Goal: Task Accomplishment & Management: Use online tool/utility

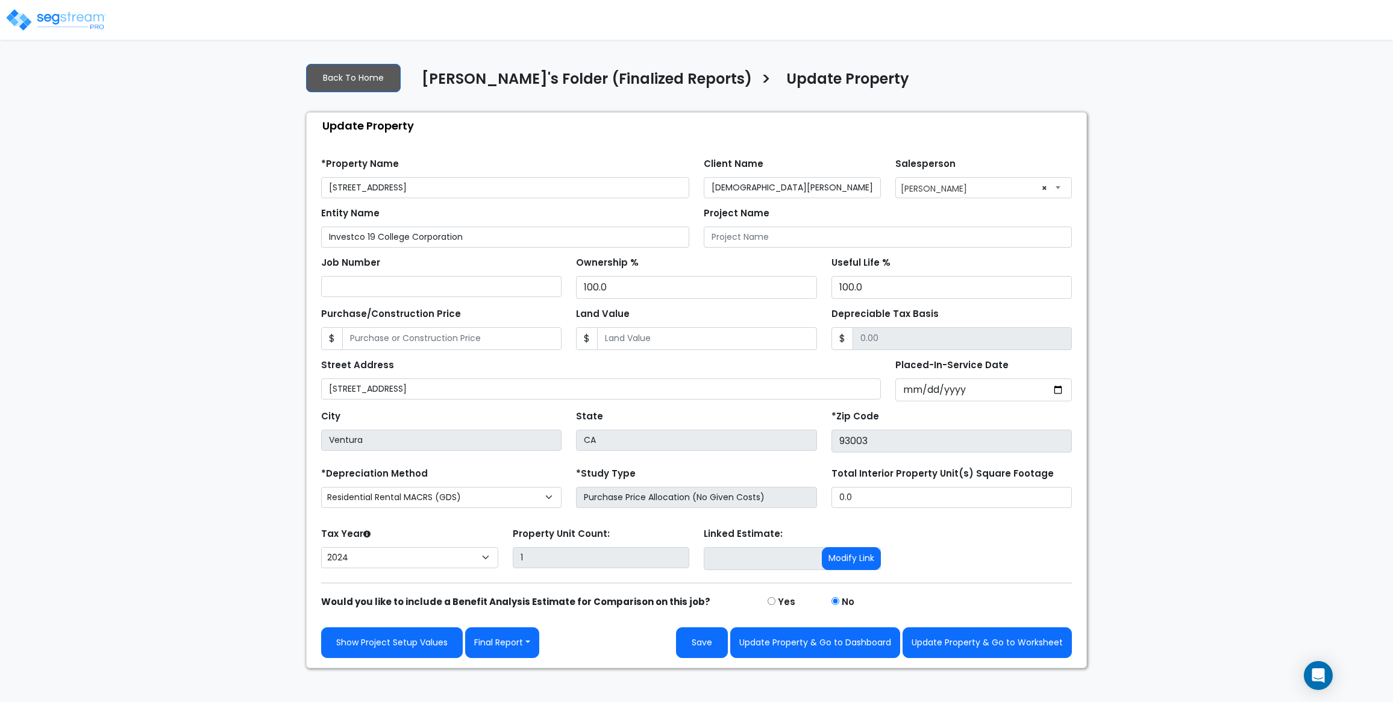
select select "2024"
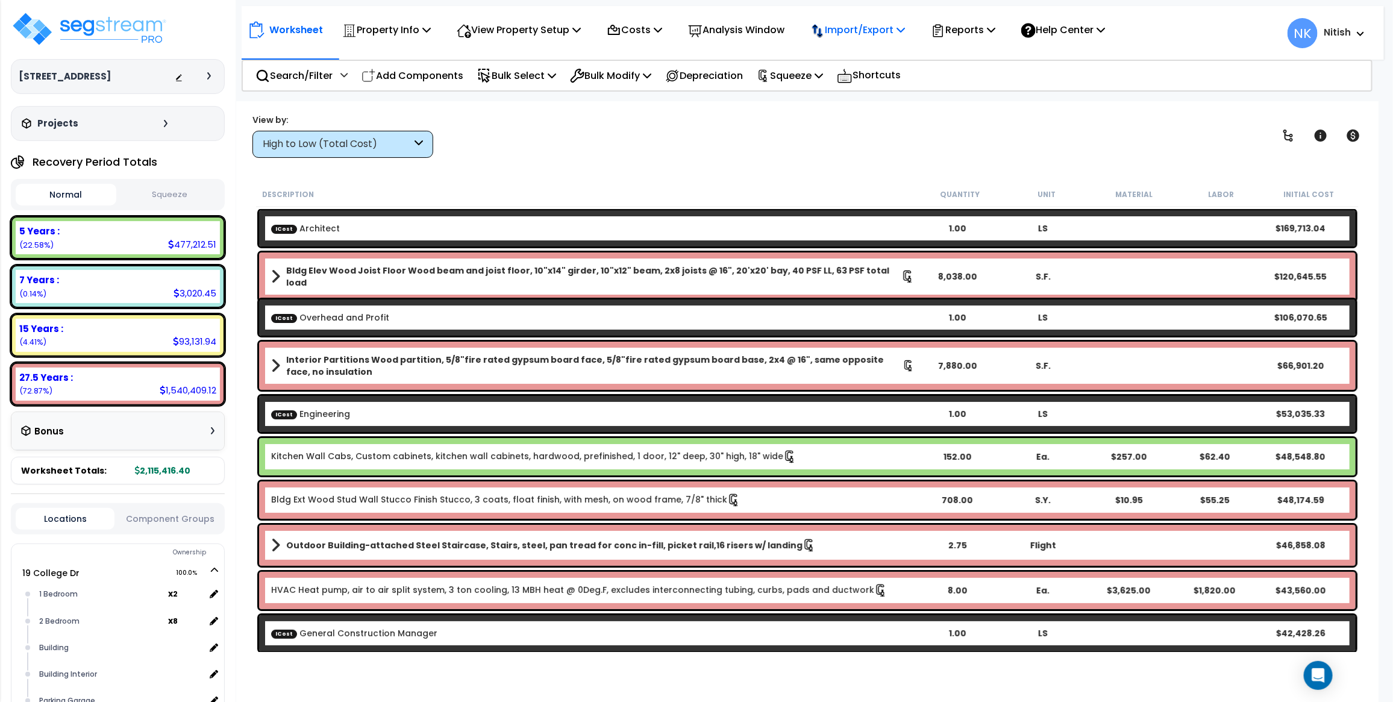
click at [893, 26] on p "Import/Export" at bounding box center [857, 30] width 95 height 16
click at [975, 31] on p "Reports" at bounding box center [963, 30] width 64 height 16
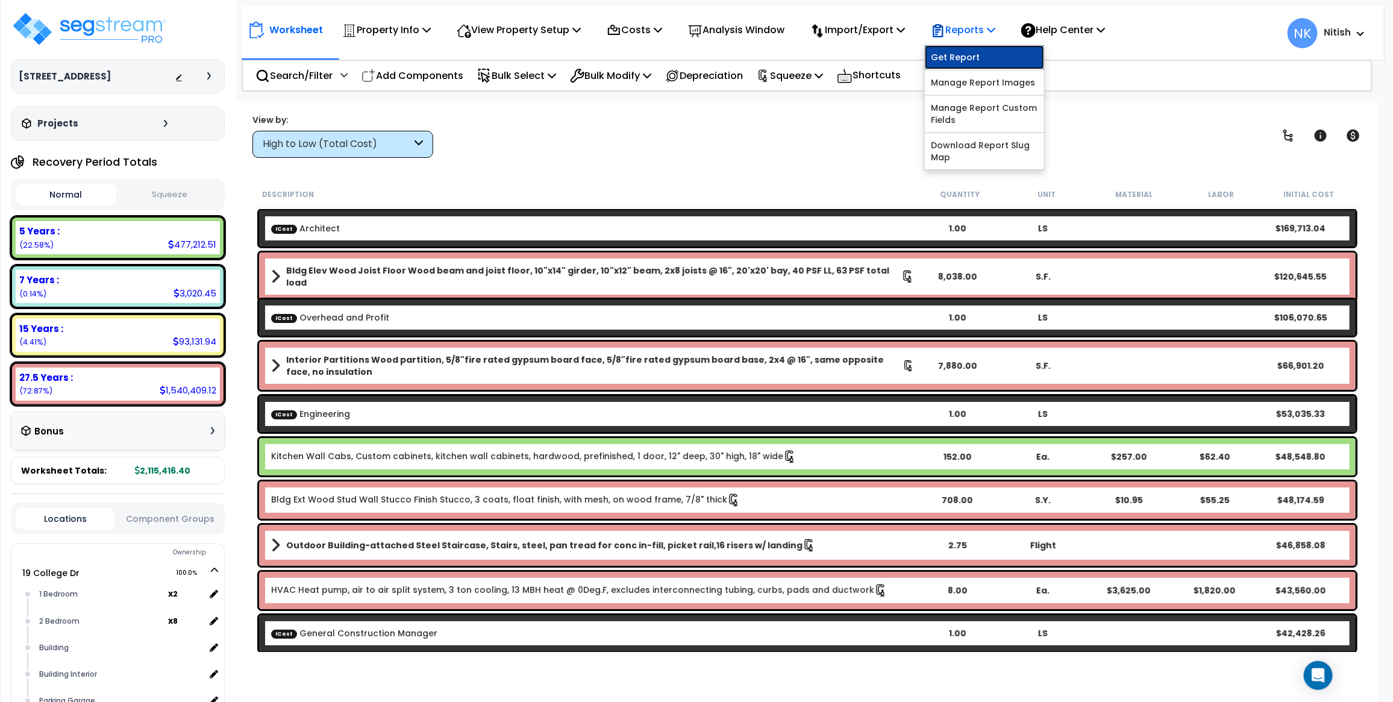
click at [971, 49] on link "Get Report" at bounding box center [984, 57] width 119 height 24
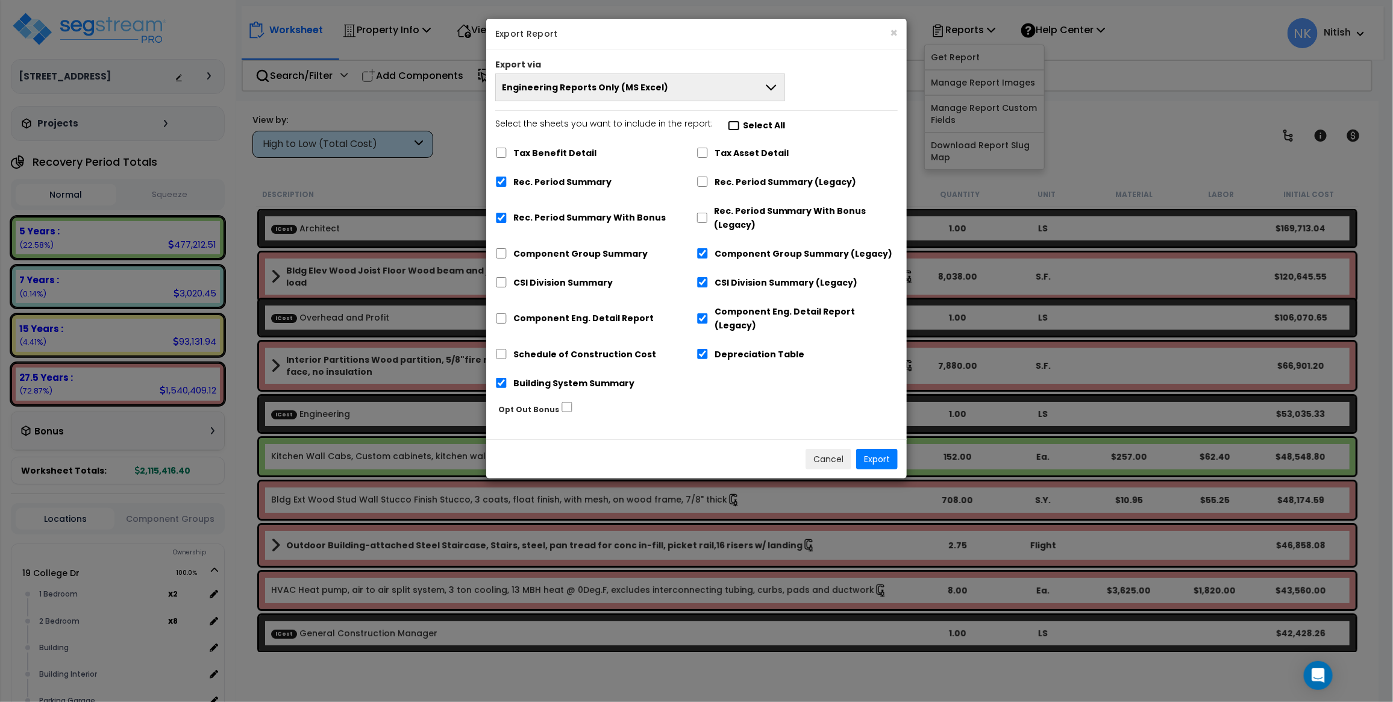
click at [728, 128] on input "Select the sheets you want to include in the report: Select All" at bounding box center [734, 126] width 12 height 10
checkbox input "true"
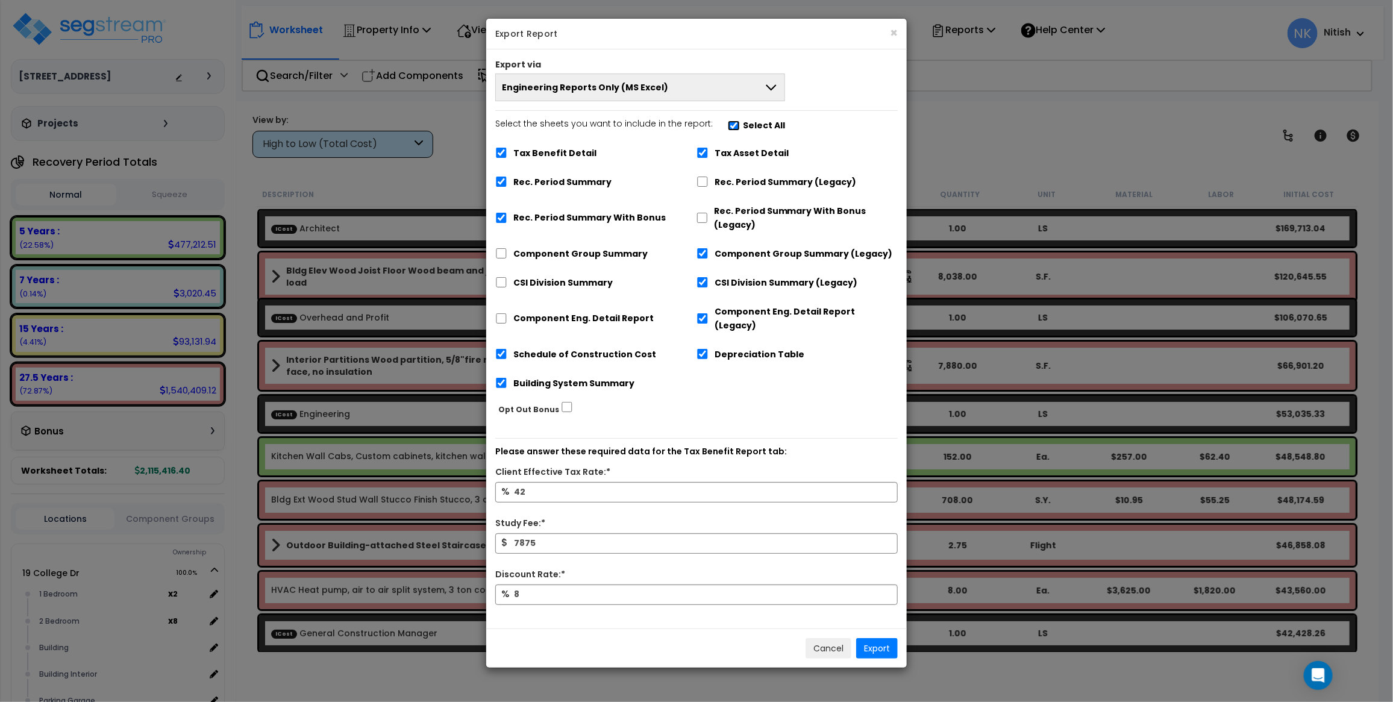
click at [728, 128] on input "Select the sheets you want to include in the report: Select All" at bounding box center [734, 126] width 12 height 10
checkbox input "false"
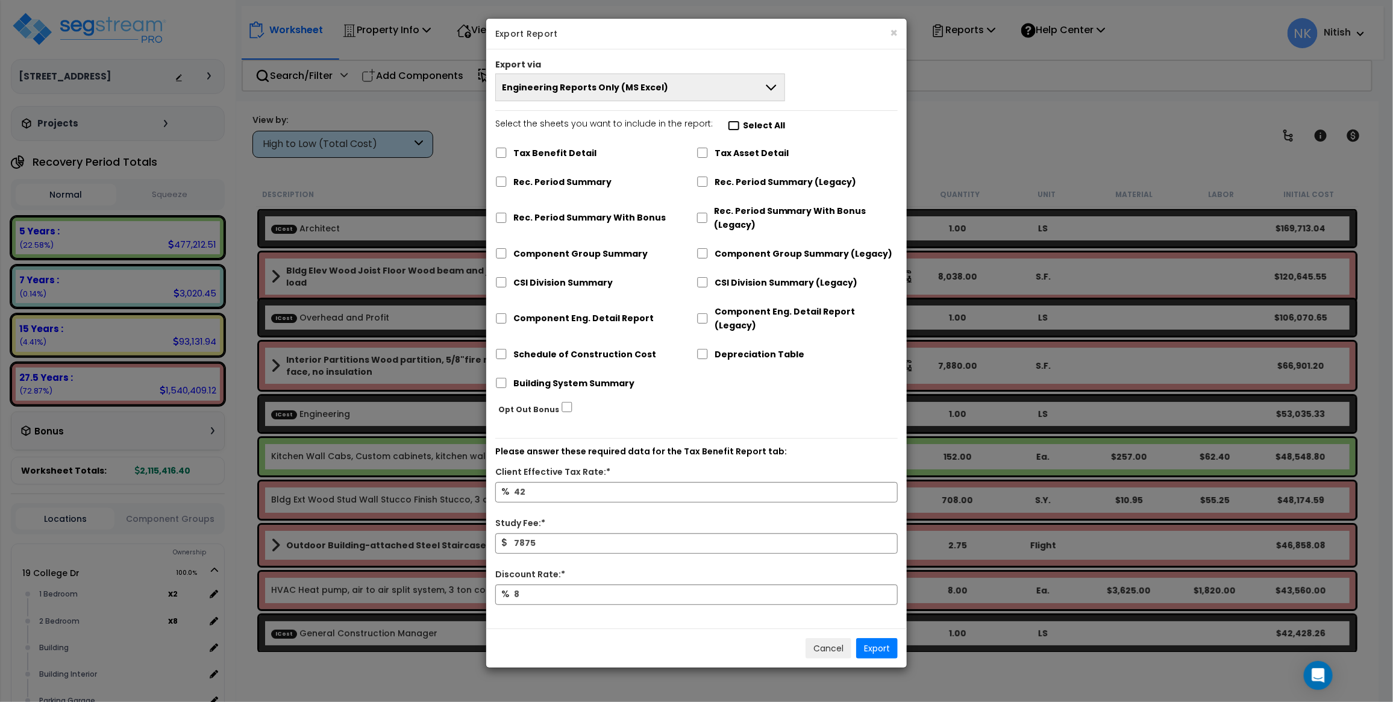
checkbox input "false"
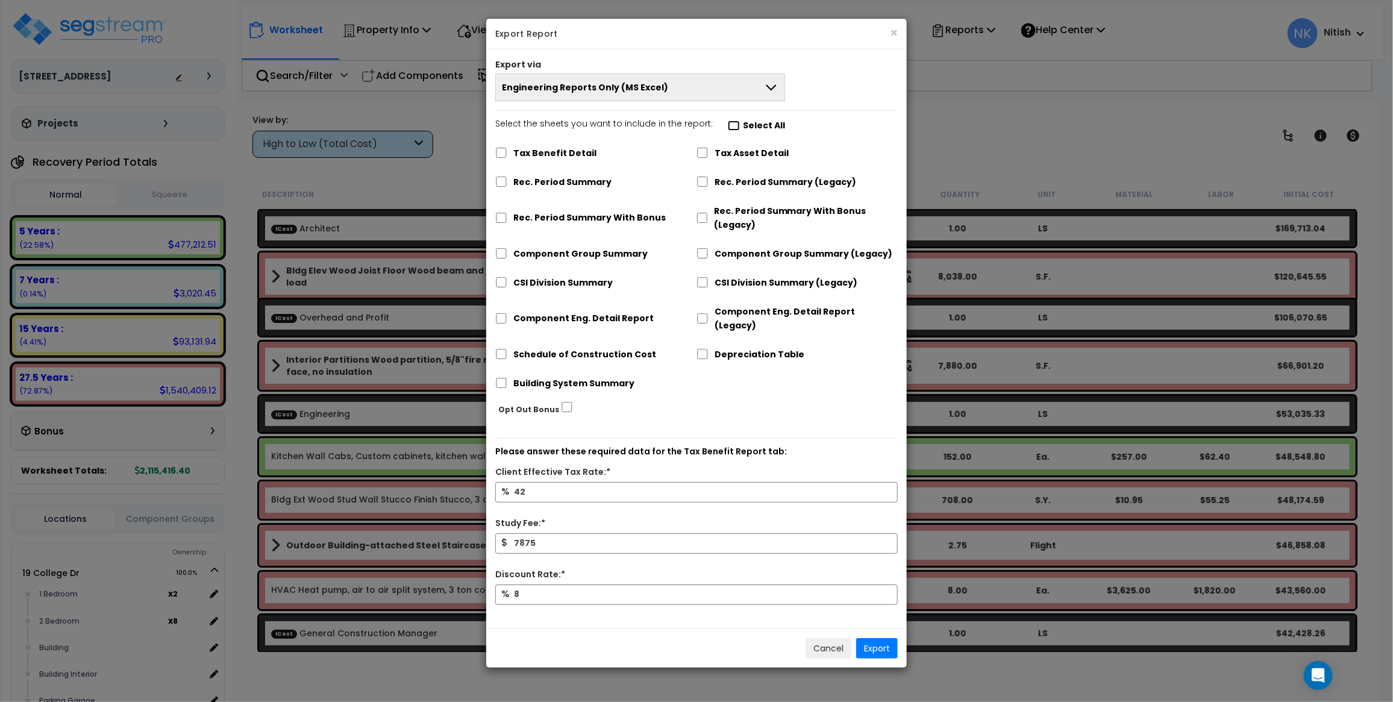
checkbox input "false"
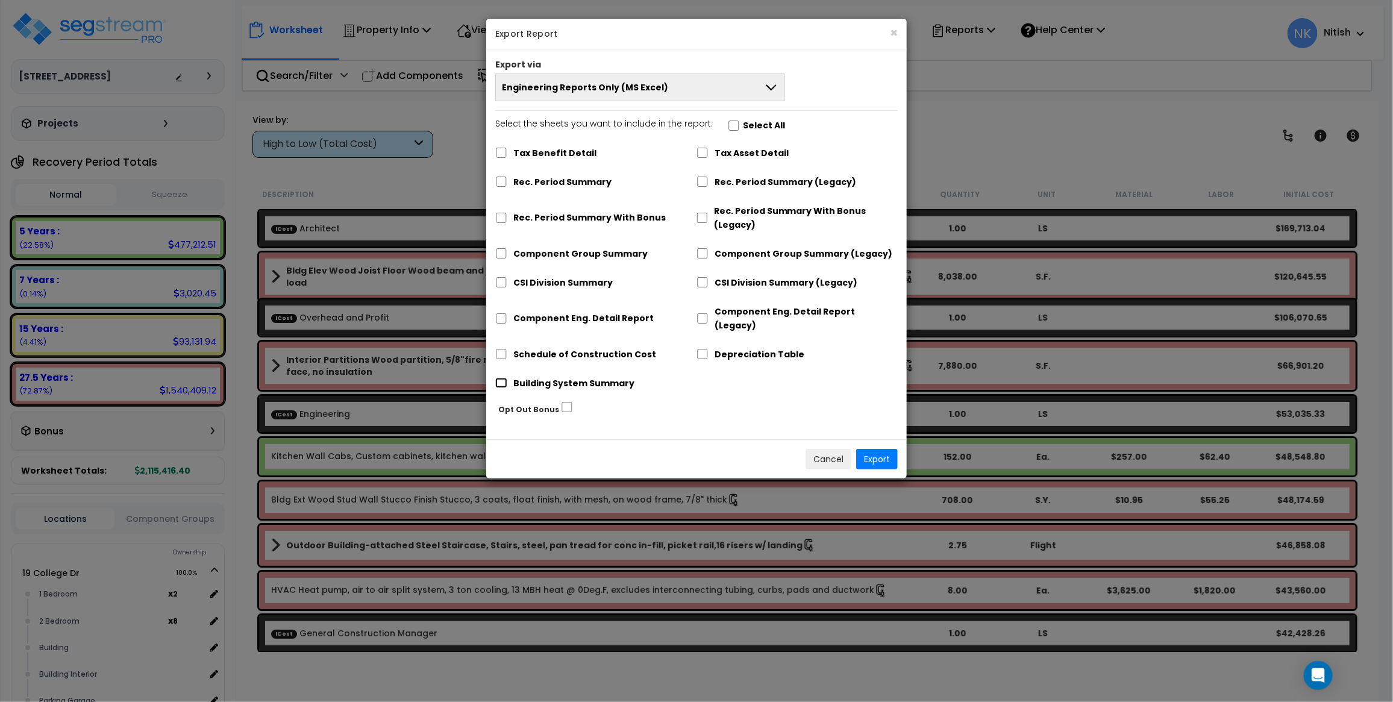
click at [498, 378] on input "Building System Summary" at bounding box center [501, 383] width 12 height 10
checkbox input "true"
click at [866, 449] on button "Export" at bounding box center [877, 459] width 42 height 20
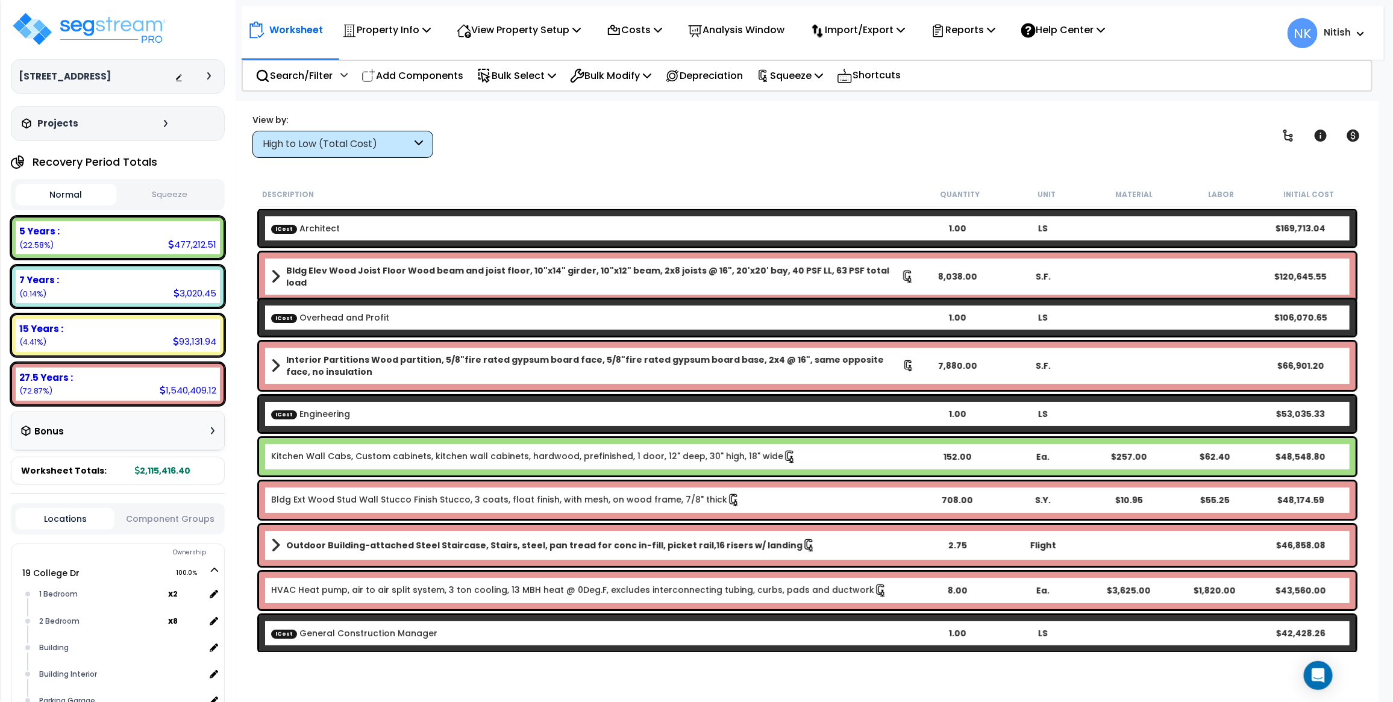
click at [210, 76] on icon at bounding box center [209, 75] width 4 height 7
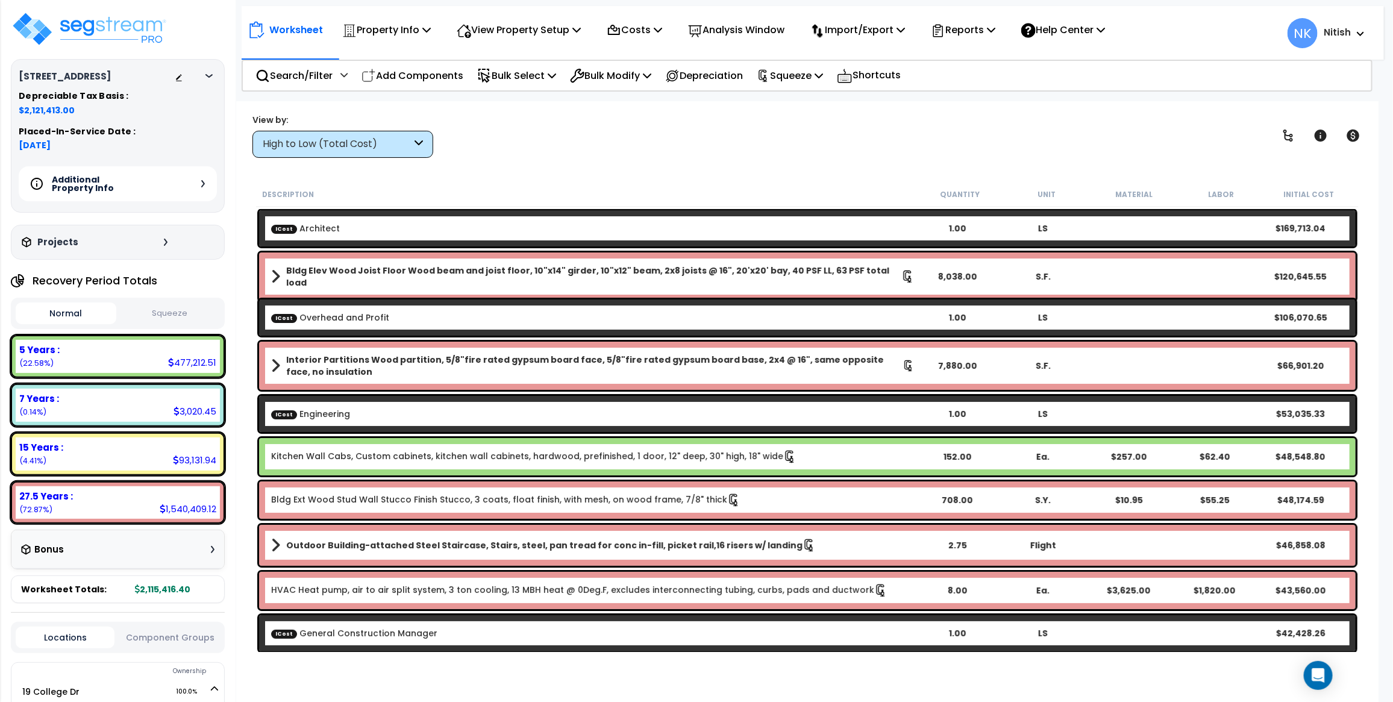
click at [201, 185] on icon at bounding box center [203, 183] width 4 height 7
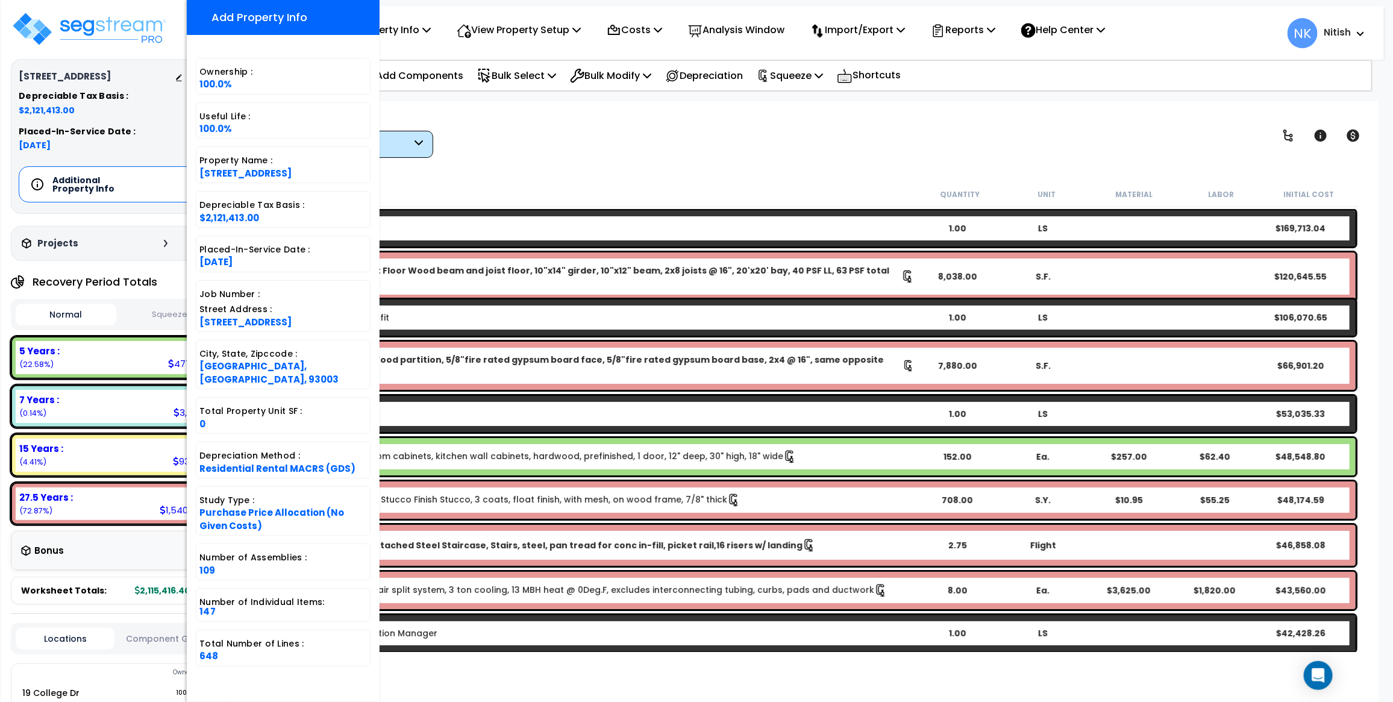
click at [564, 143] on div "View by: High to Low (Total Cost) High to Low (Total Cost)" at bounding box center [807, 135] width 1118 height 45
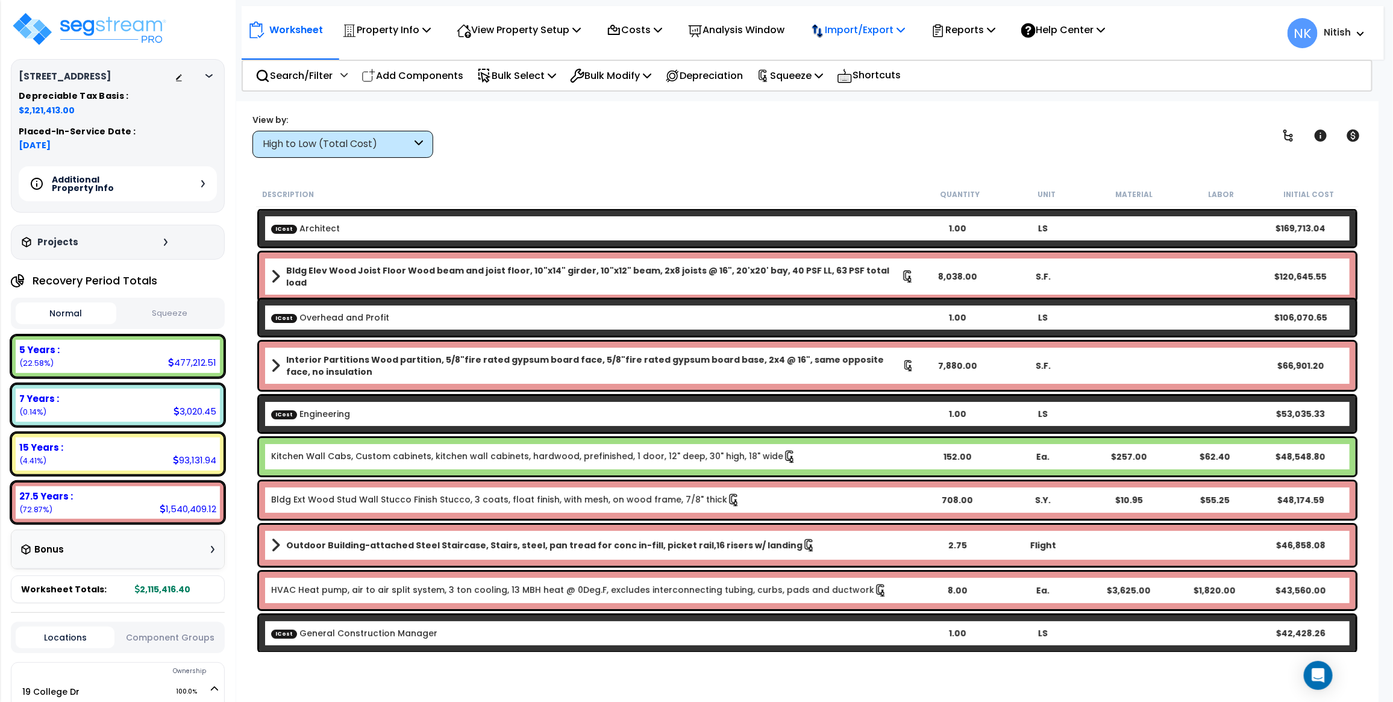
click at [886, 30] on p "Import/Export" at bounding box center [857, 30] width 95 height 16
click at [964, 31] on p "Reports" at bounding box center [963, 30] width 64 height 16
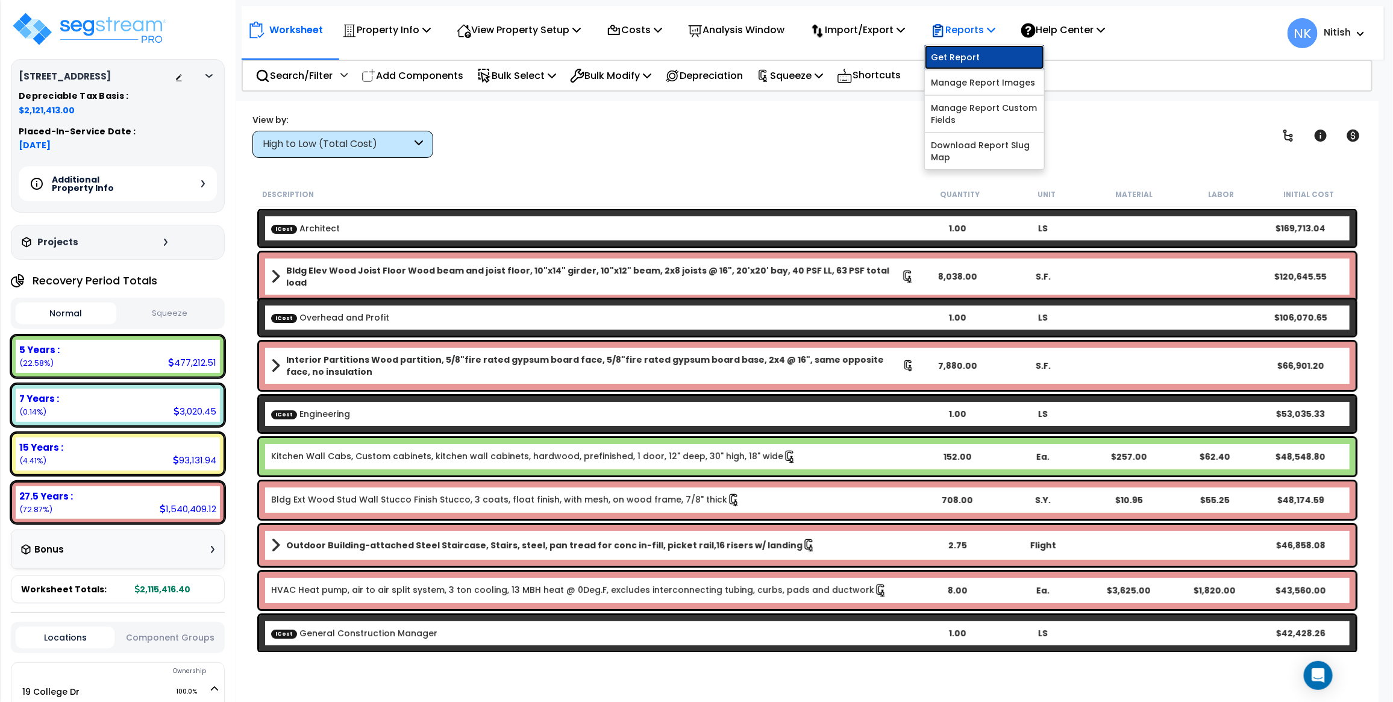
click at [972, 56] on link "Get Report" at bounding box center [984, 57] width 119 height 24
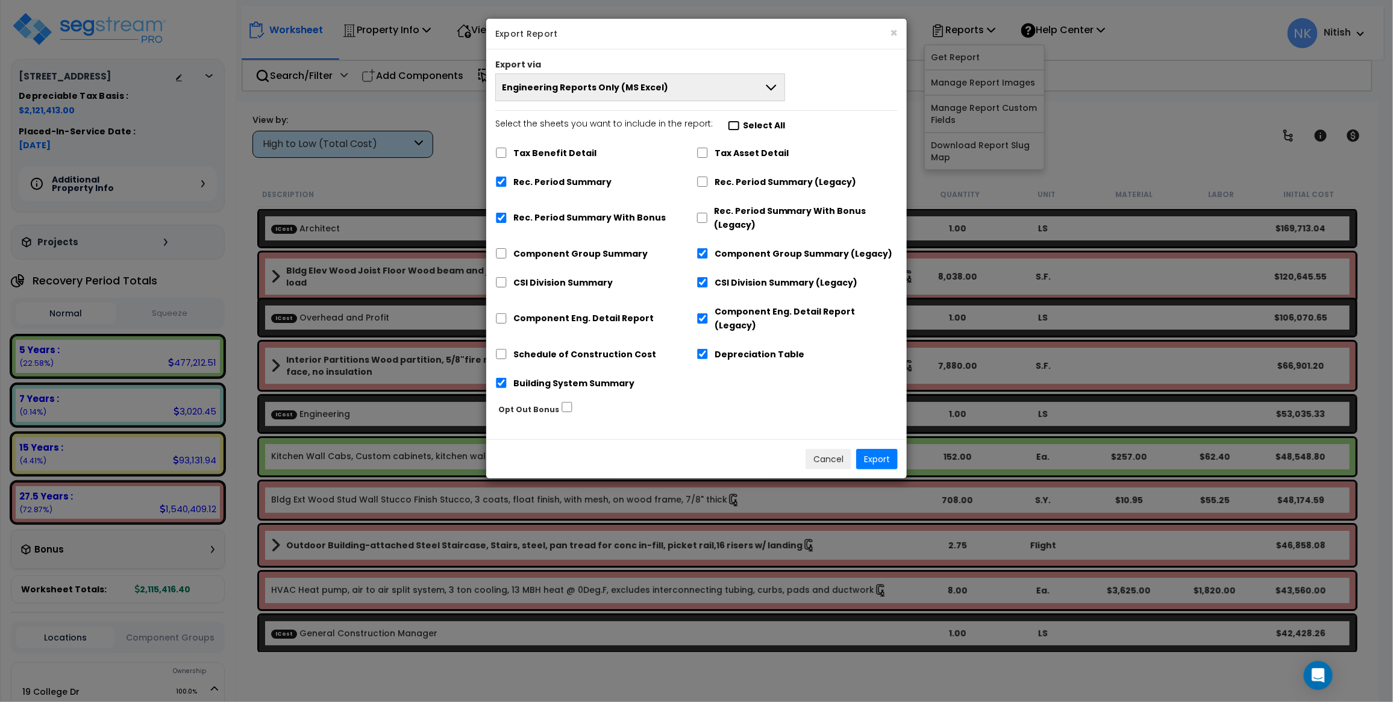
click at [730, 125] on input "Select the sheets you want to include in the report: Select All" at bounding box center [734, 126] width 12 height 10
checkbox input "true"
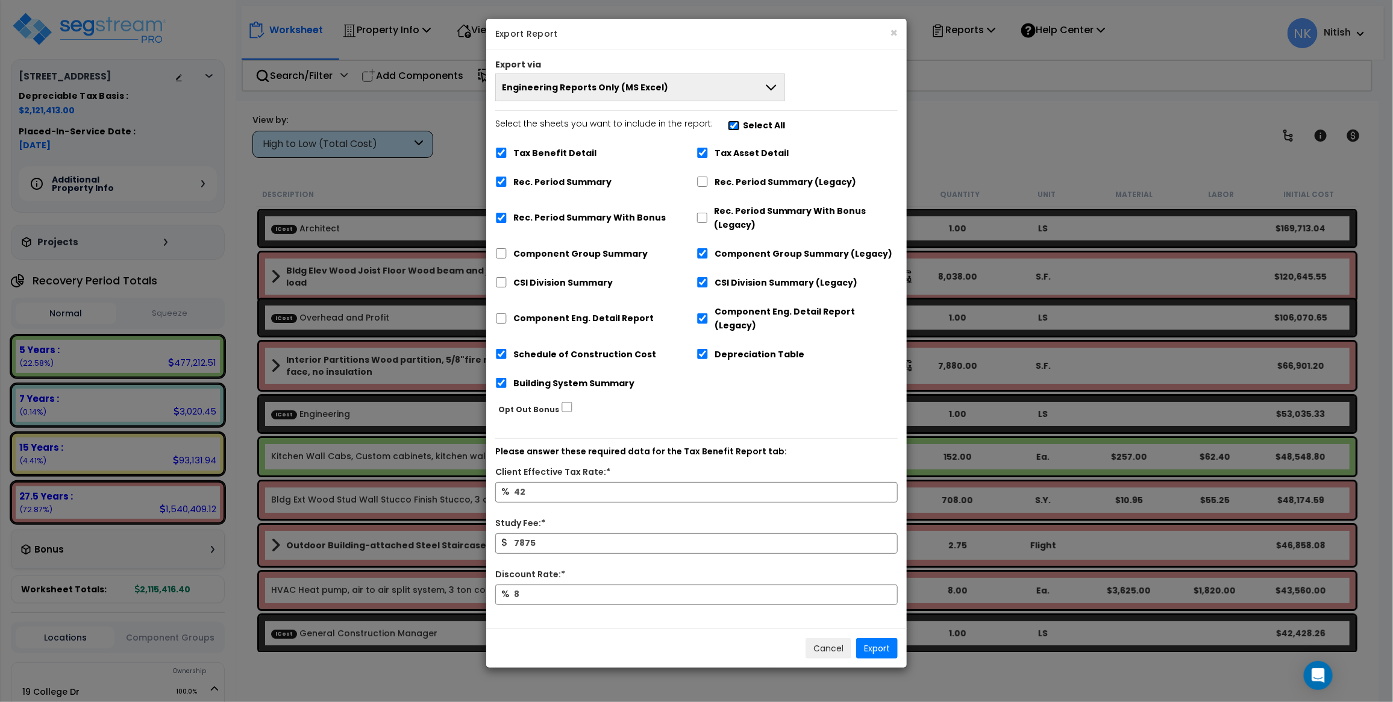
click at [730, 125] on input "Select the sheets you want to include in the report: Select All" at bounding box center [734, 126] width 12 height 10
checkbox input "false"
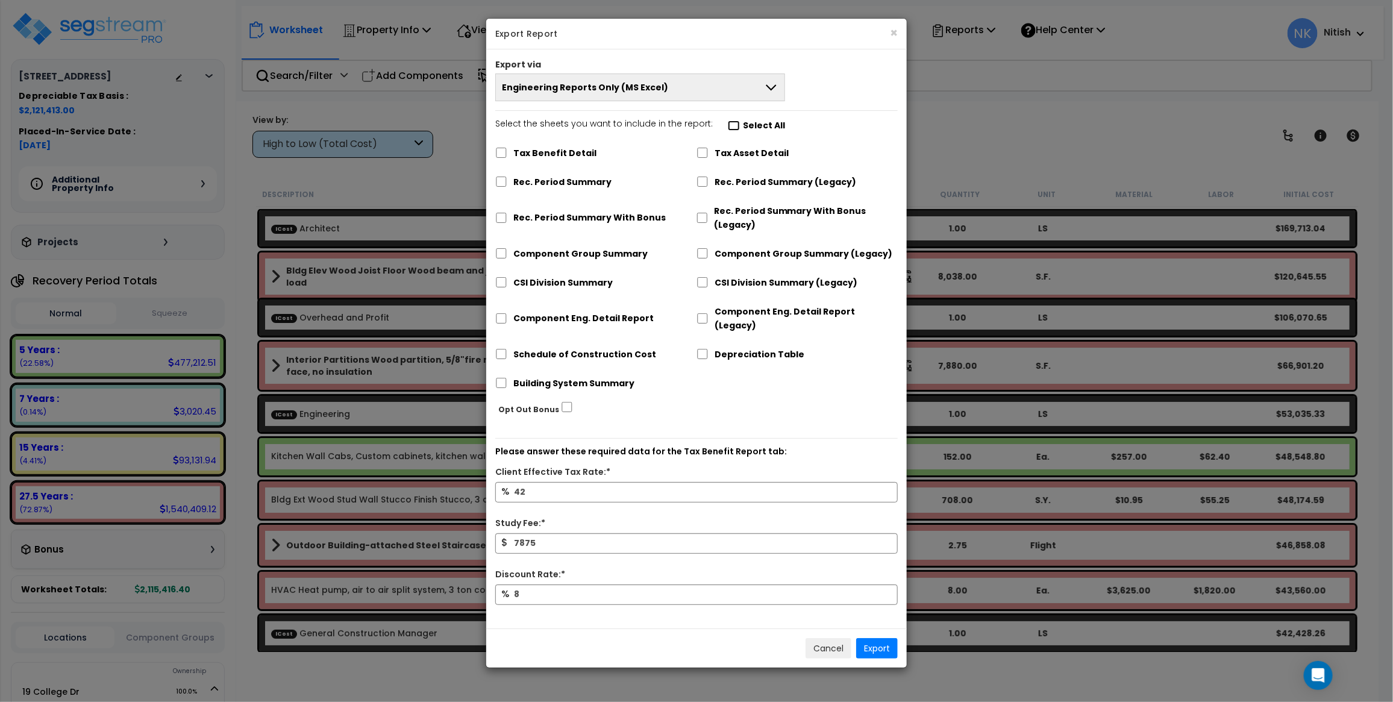
checkbox input "false"
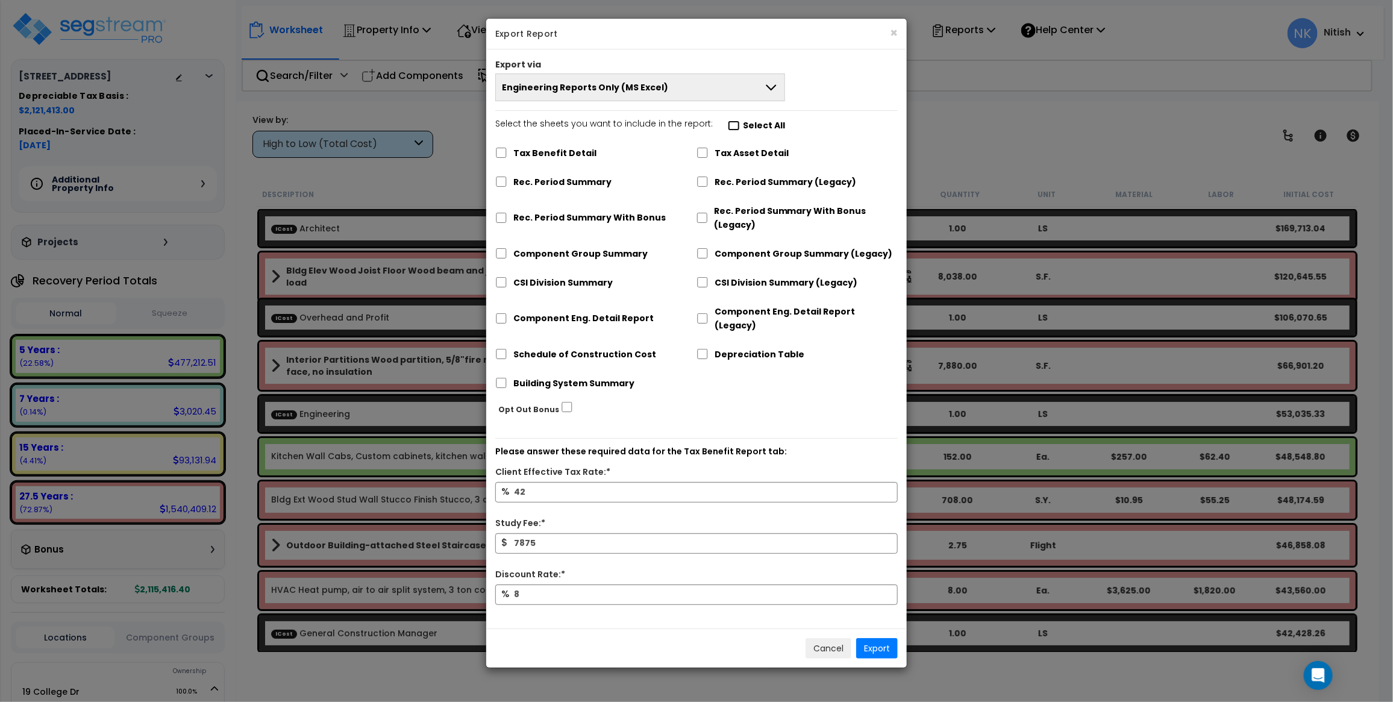
checkbox input "false"
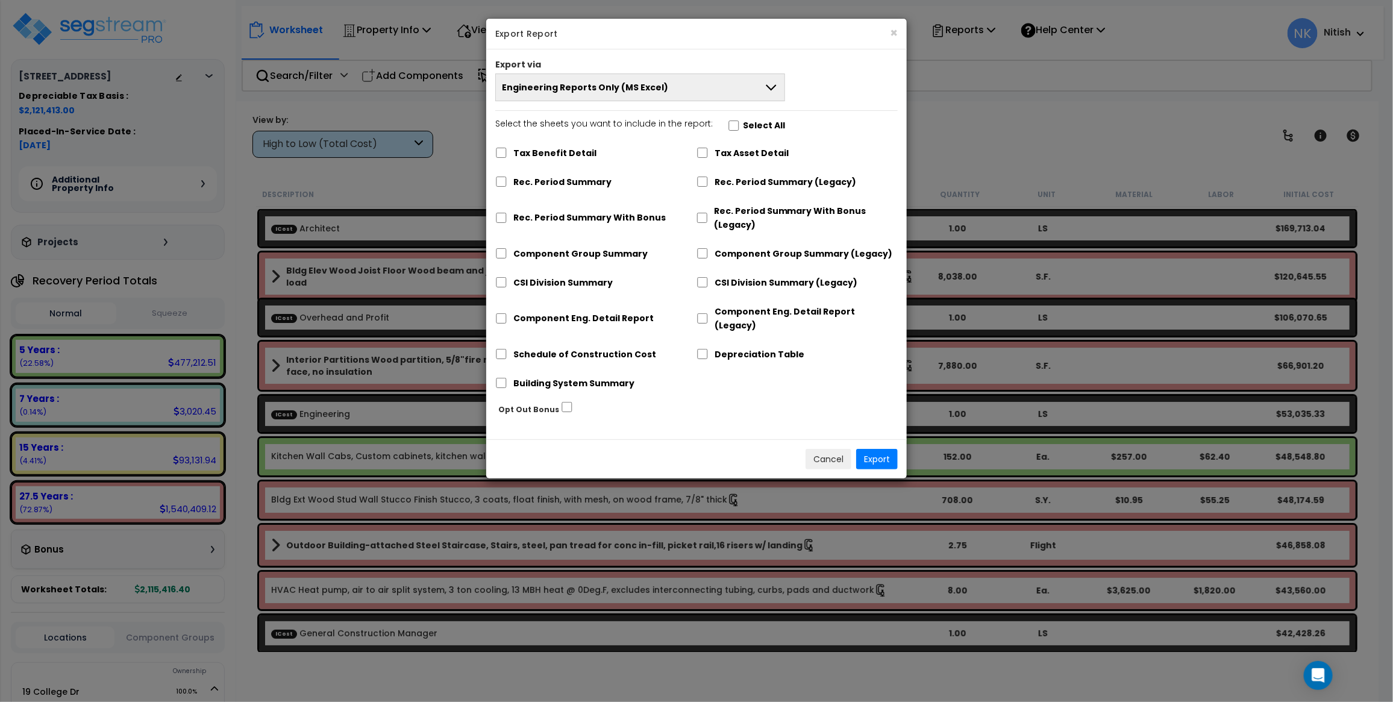
click at [540, 377] on label "Building System Summary" at bounding box center [573, 384] width 121 height 14
click at [507, 378] on input "Building System Summary" at bounding box center [501, 383] width 12 height 10
checkbox input "true"
click at [892, 449] on button "Export" at bounding box center [877, 459] width 42 height 20
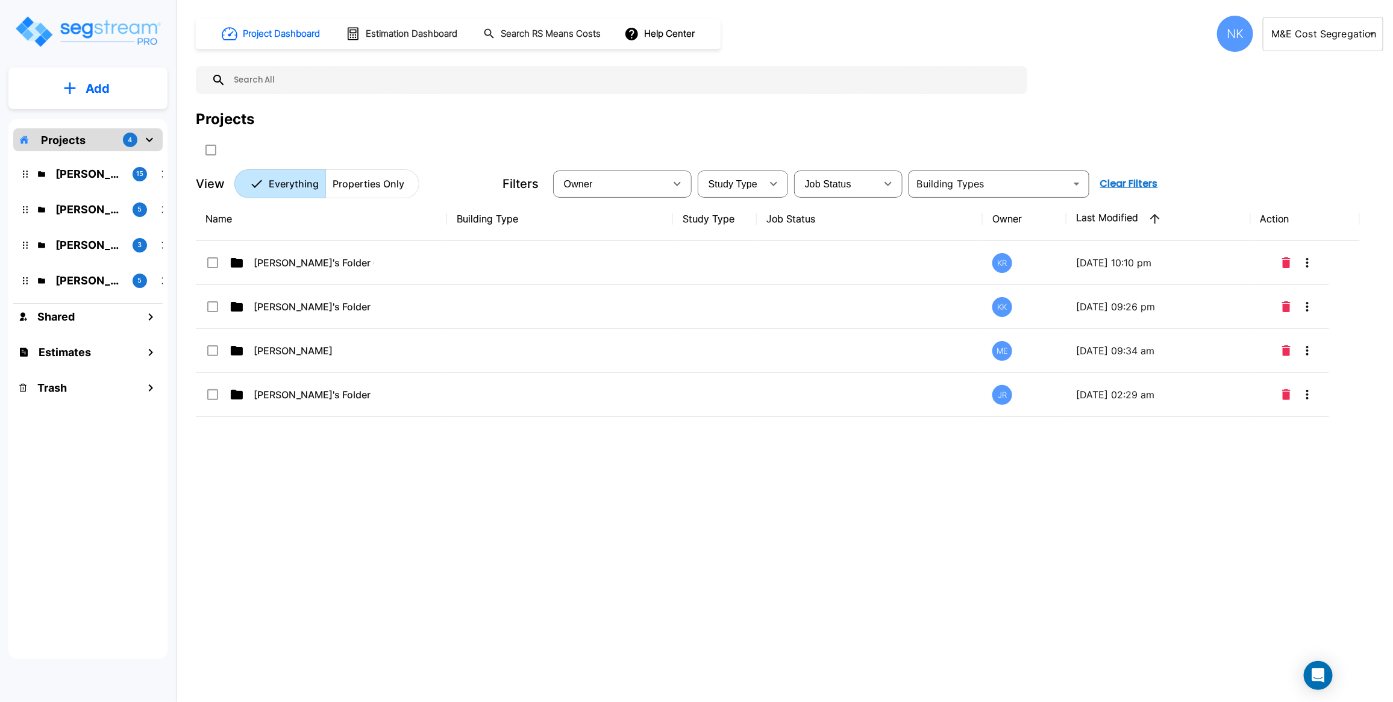
click at [1236, 35] on div "NK" at bounding box center [1235, 34] width 36 height 36
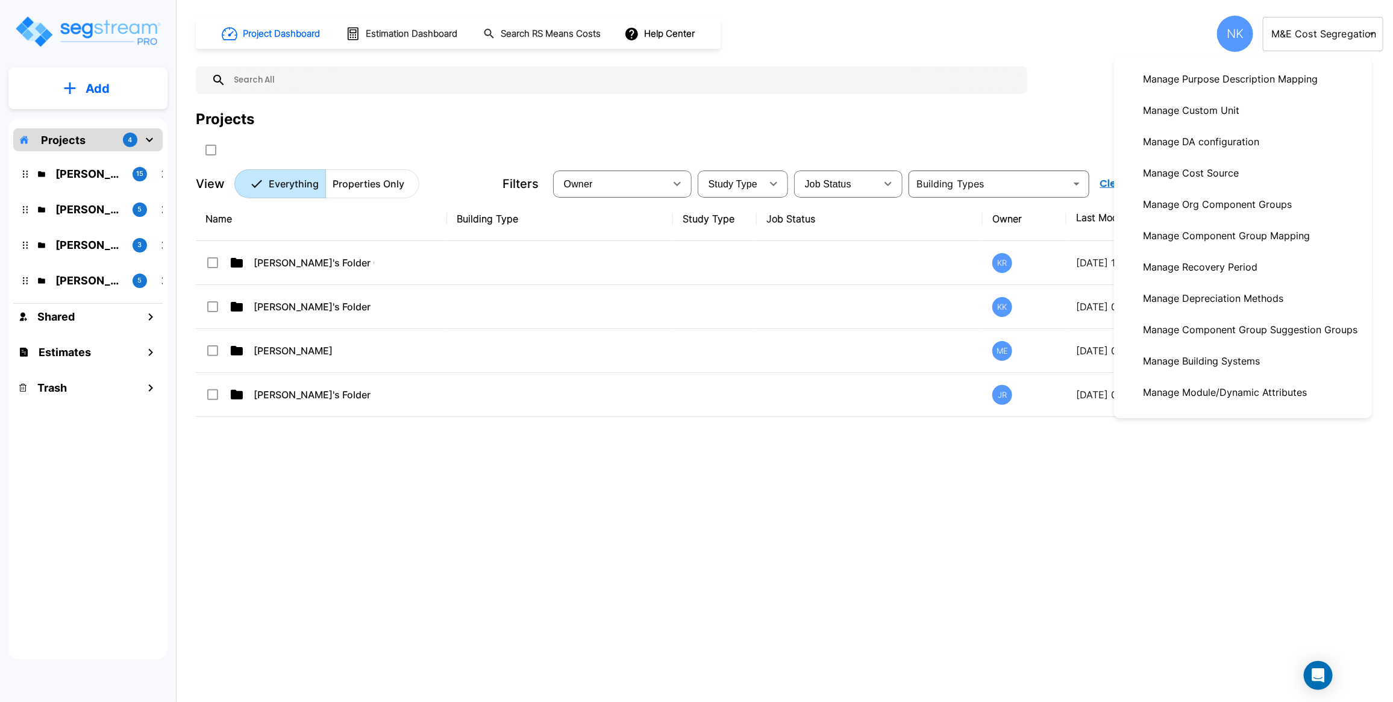
scroll to position [217, 0]
click at [1197, 305] on p "Manage Depreciation Methods" at bounding box center [1213, 296] width 150 height 24
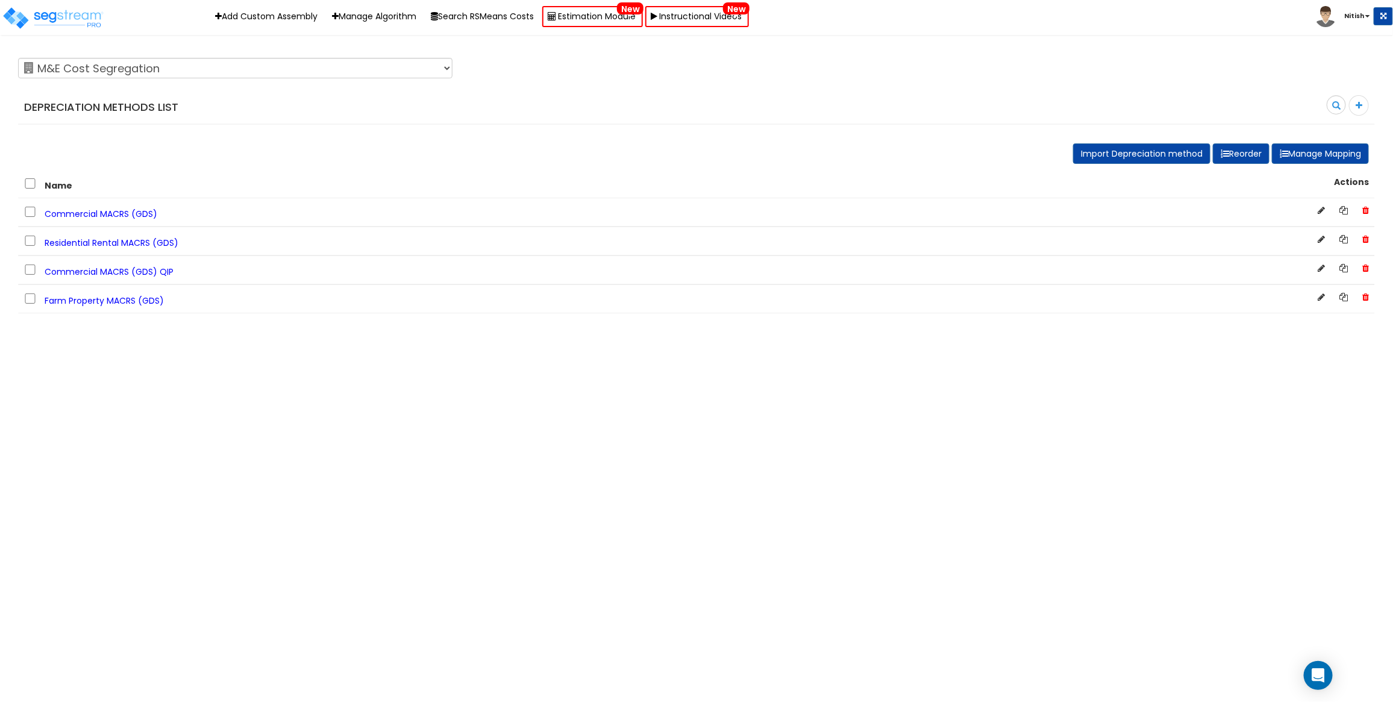
click at [122, 246] on span "Residential Rental MACRS (GDS)" at bounding box center [112, 243] width 134 height 12
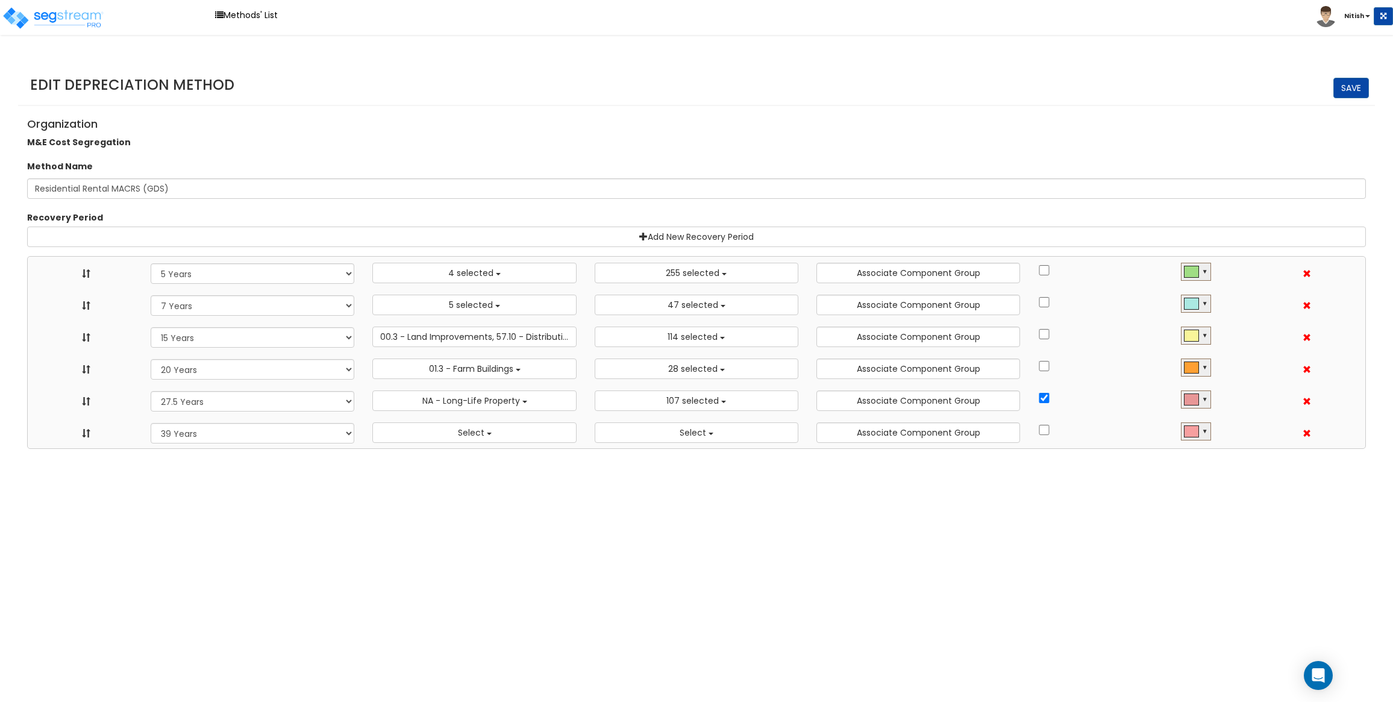
select select "5Y"
select select "10182"
select select "7Y"
select select "48830"
select select "58737"
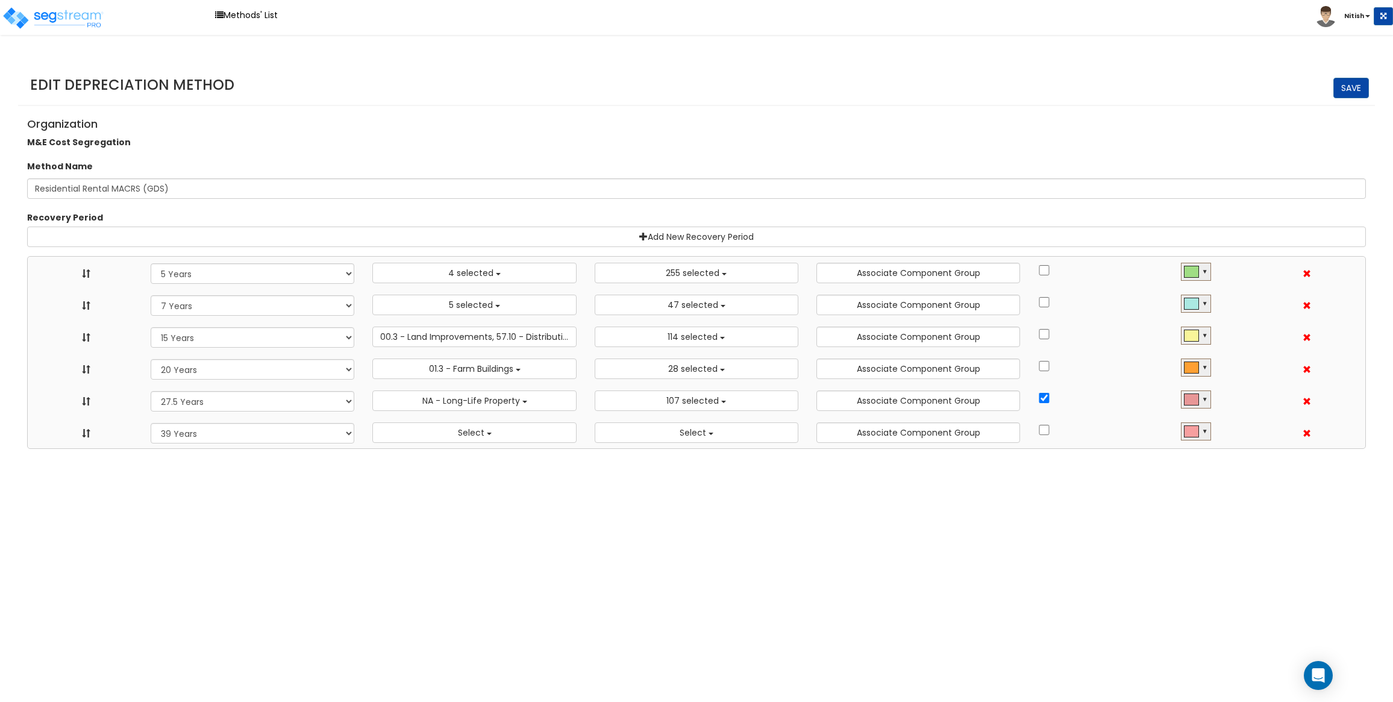
select select "15Y"
select select "3666"
select select "31875"
select select "20Y"
select select "55106"
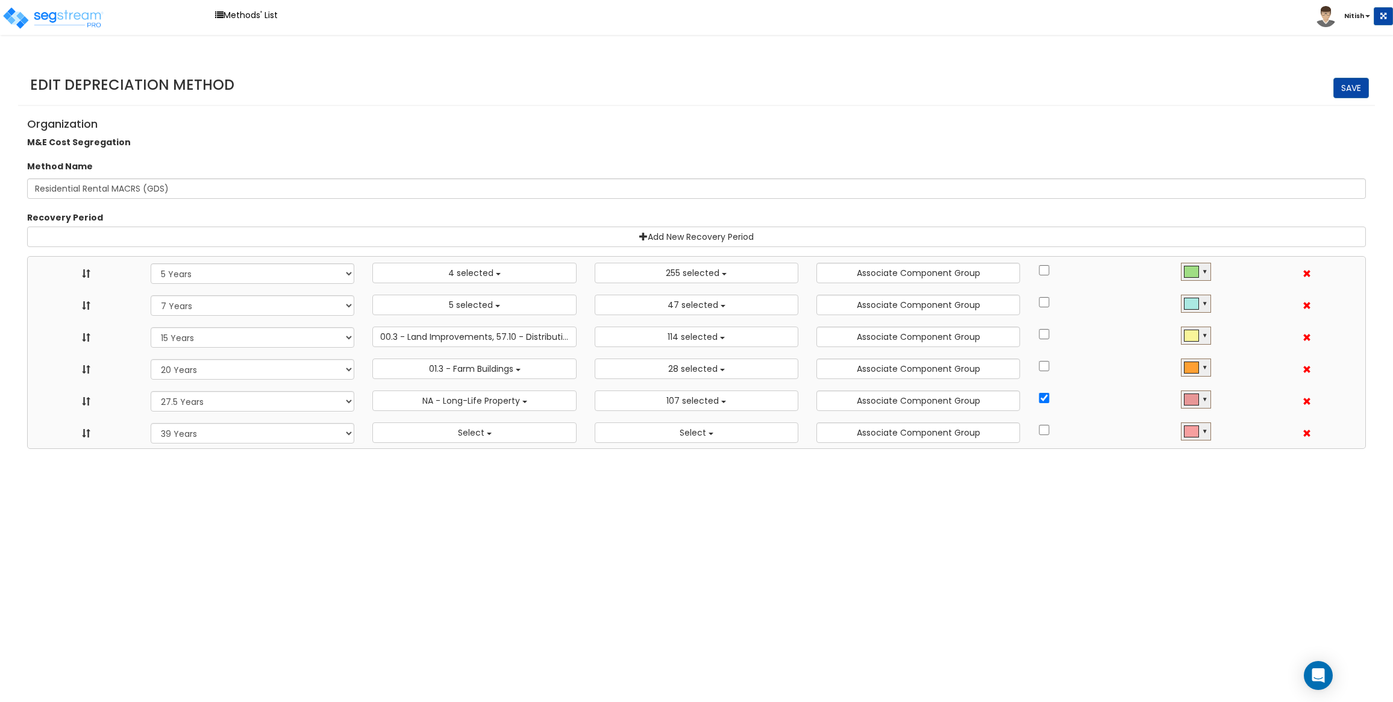
select select "61837"
select select "275Y_1"
select select "31302"
select select "39Y"
select select
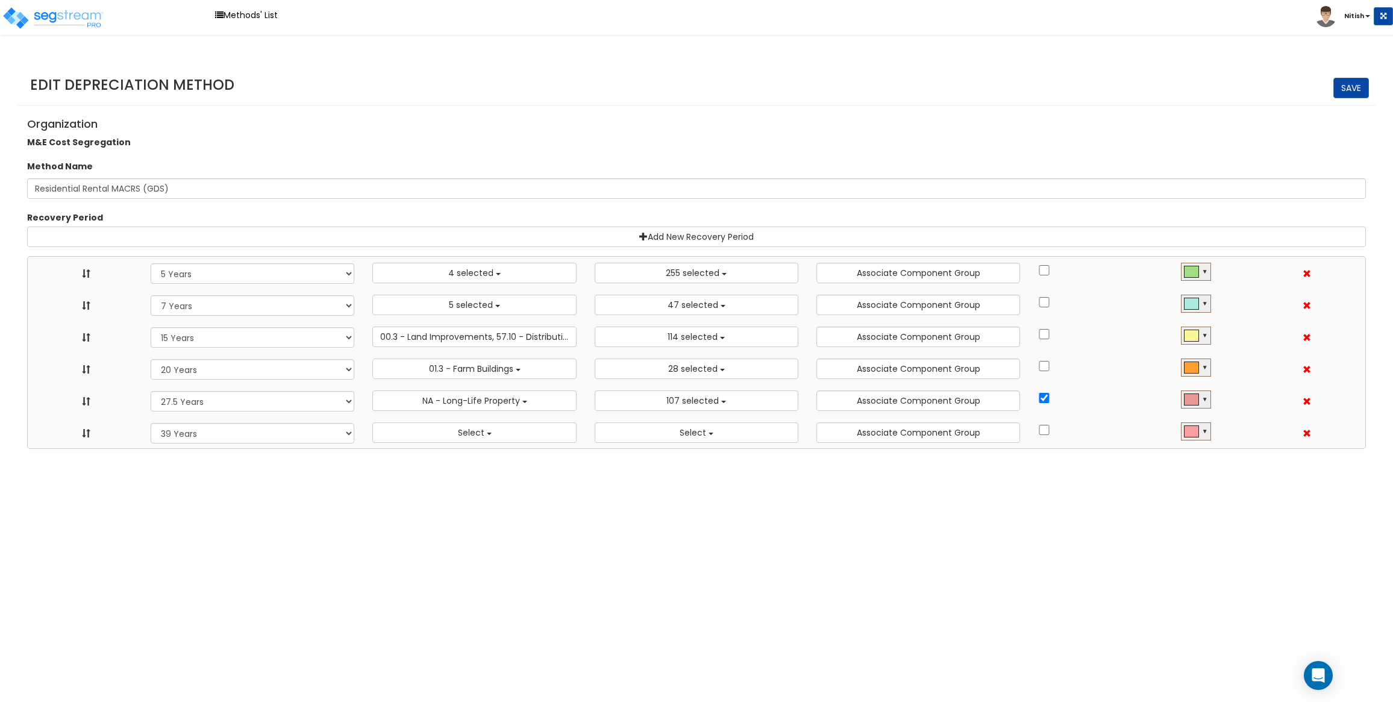
select select
drag, startPoint x: 218, startPoint y: 399, endPoint x: 109, endPoint y: 505, distance: 151.7
click at [109, 449] on html "Toggle navigation Methods' List Nitish x" at bounding box center [696, 224] width 1393 height 449
